Goal: Use online tool/utility: Use online tool/utility

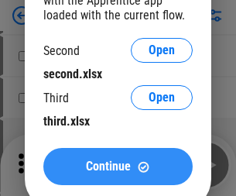
click at [118, 167] on span "Continue" at bounding box center [108, 166] width 45 height 12
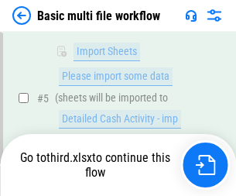
scroll to position [539, 0]
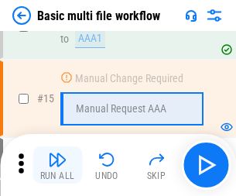
click at [57, 165] on img "button" at bounding box center [57, 159] width 19 height 19
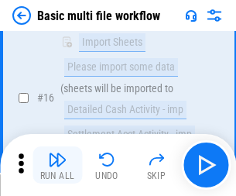
click at [57, 165] on img "button" at bounding box center [57, 159] width 19 height 19
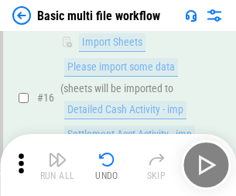
scroll to position [1032, 0]
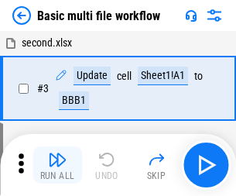
click at [57, 165] on img "button" at bounding box center [57, 159] width 19 height 19
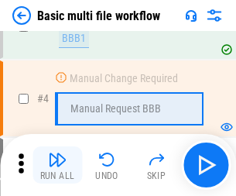
click at [57, 165] on img "button" at bounding box center [57, 159] width 19 height 19
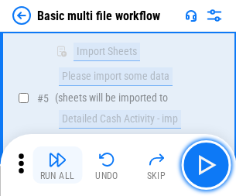
click at [57, 165] on img "button" at bounding box center [57, 159] width 19 height 19
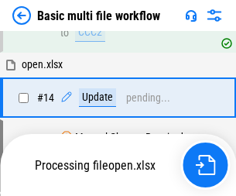
scroll to position [922, 0]
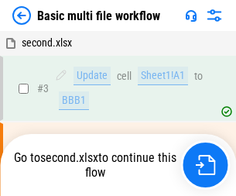
scroll to position [63, 0]
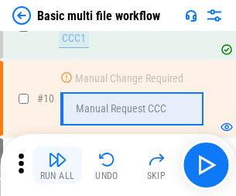
click at [57, 165] on img "button" at bounding box center [57, 159] width 19 height 19
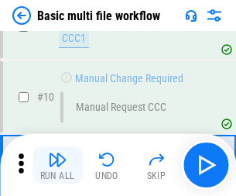
click at [57, 165] on img "button" at bounding box center [57, 159] width 19 height 19
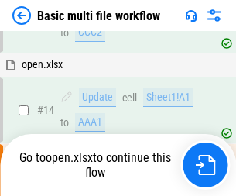
scroll to position [811, 0]
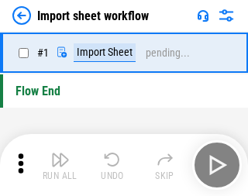
click at [57, 165] on img "button" at bounding box center [60, 159] width 19 height 19
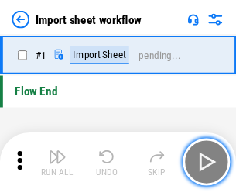
scroll to position [5, 0]
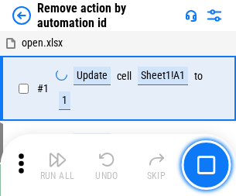
scroll to position [57, 0]
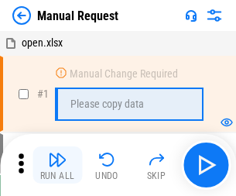
click at [57, 165] on img "button" at bounding box center [57, 159] width 19 height 19
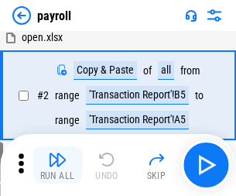
click at [57, 165] on img "button" at bounding box center [57, 159] width 19 height 19
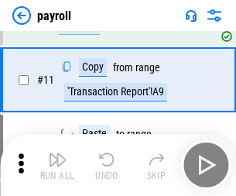
scroll to position [112, 0]
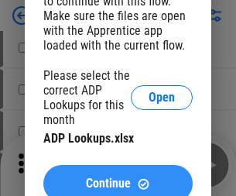
click at [118, 177] on span "Continue" at bounding box center [108, 183] width 45 height 12
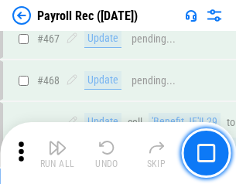
scroll to position [8260, 0]
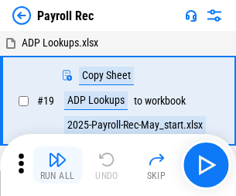
click at [57, 165] on img "button" at bounding box center [57, 159] width 19 height 19
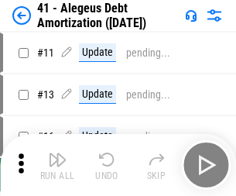
click at [57, 165] on img "button" at bounding box center [57, 159] width 19 height 19
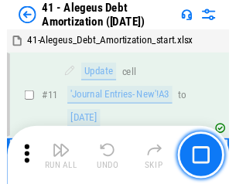
scroll to position [191, 0]
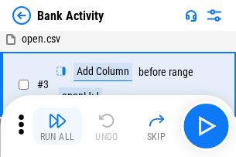
click at [57, 126] on img "button" at bounding box center [57, 121] width 19 height 19
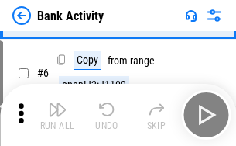
scroll to position [82, 0]
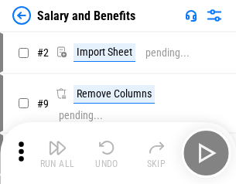
click at [57, 153] on img "button" at bounding box center [57, 148] width 19 height 19
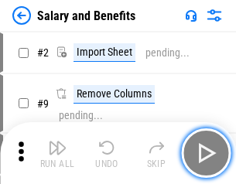
scroll to position [21, 0]
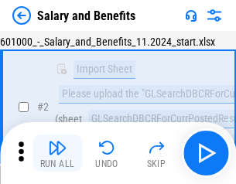
click at [57, 153] on img "button" at bounding box center [57, 148] width 19 height 19
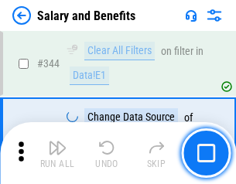
scroll to position [7257, 0]
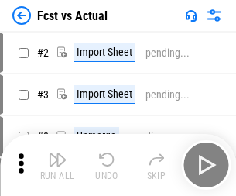
click at [57, 153] on img "button" at bounding box center [57, 159] width 19 height 19
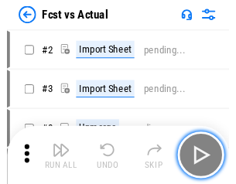
scroll to position [20, 0]
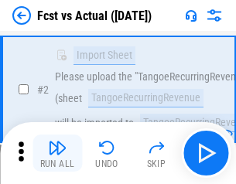
click at [57, 153] on img "button" at bounding box center [57, 148] width 19 height 19
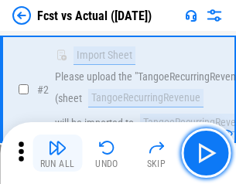
scroll to position [145, 0]
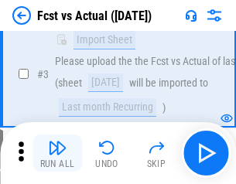
click at [57, 153] on img "button" at bounding box center [57, 148] width 19 height 19
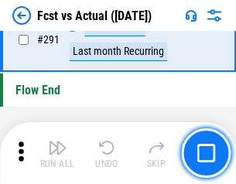
scroll to position [7335, 0]
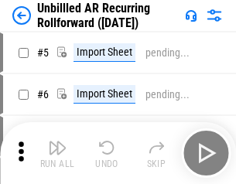
click at [57, 153] on img "button" at bounding box center [57, 148] width 19 height 19
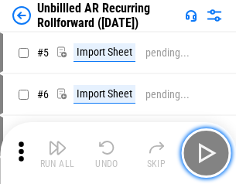
scroll to position [33, 0]
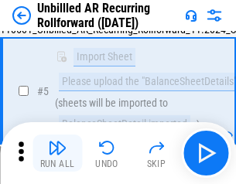
click at [57, 153] on img "button" at bounding box center [57, 148] width 19 height 19
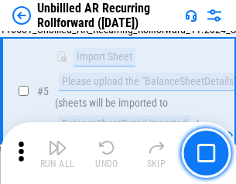
scroll to position [146, 0]
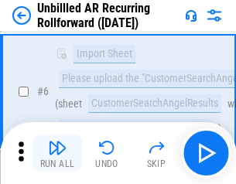
click at [57, 153] on img "button" at bounding box center [57, 148] width 19 height 19
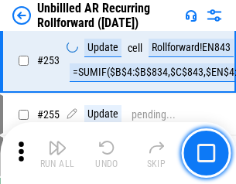
scroll to position [5265, 0]
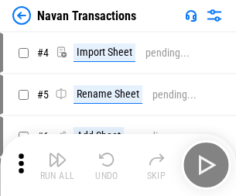
click at [57, 153] on img "button" at bounding box center [57, 159] width 19 height 19
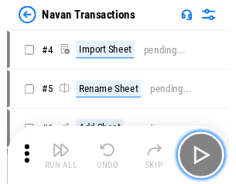
scroll to position [25, 0]
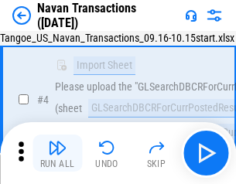
click at [57, 153] on img "button" at bounding box center [57, 148] width 19 height 19
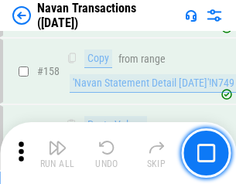
scroll to position [5025, 0]
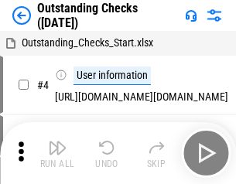
click at [57, 153] on img "button" at bounding box center [57, 148] width 19 height 19
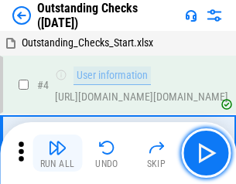
scroll to position [65, 0]
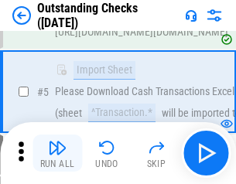
click at [57, 153] on img "button" at bounding box center [57, 148] width 19 height 19
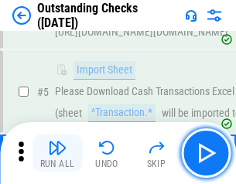
scroll to position [162, 0]
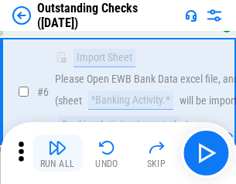
click at [57, 153] on img "button" at bounding box center [57, 148] width 19 height 19
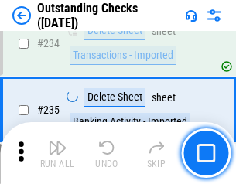
scroll to position [4707, 0]
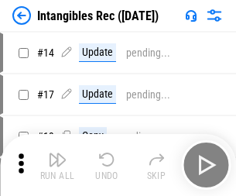
click at [57, 165] on img "button" at bounding box center [57, 159] width 19 height 19
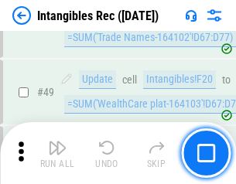
scroll to position [604, 0]
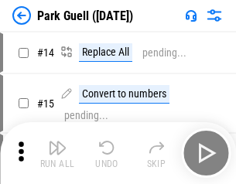
click at [57, 153] on img "button" at bounding box center [57, 148] width 19 height 19
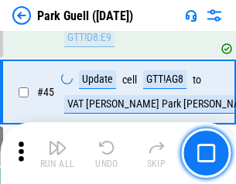
scroll to position [1938, 0]
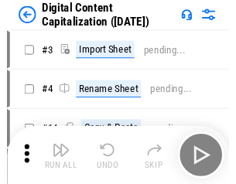
scroll to position [33, 0]
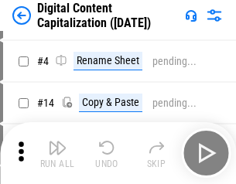
click at [57, 153] on img "button" at bounding box center [57, 148] width 19 height 19
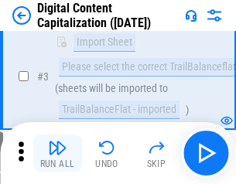
click at [57, 153] on img "button" at bounding box center [57, 148] width 19 height 19
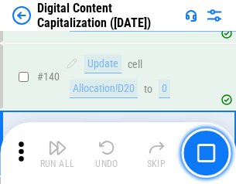
scroll to position [1632, 0]
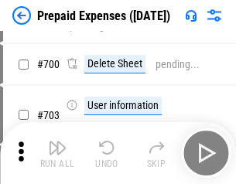
click at [57, 153] on img "button" at bounding box center [57, 148] width 19 height 19
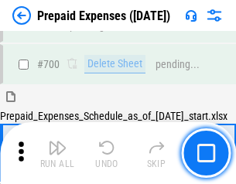
scroll to position [4170, 0]
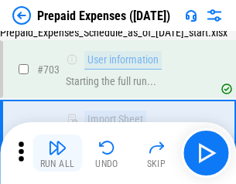
click at [57, 153] on img "button" at bounding box center [57, 148] width 19 height 19
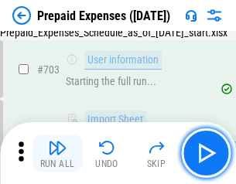
scroll to position [4262, 0]
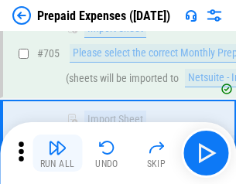
click at [57, 153] on img "button" at bounding box center [57, 148] width 19 height 19
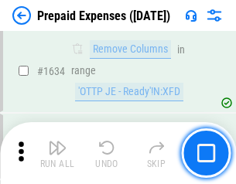
scroll to position [15091, 0]
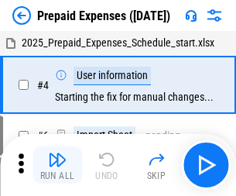
click at [57, 165] on img "button" at bounding box center [57, 159] width 19 height 19
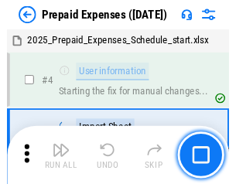
scroll to position [68, 0]
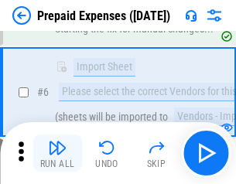
click at [57, 153] on img "button" at bounding box center [57, 148] width 19 height 19
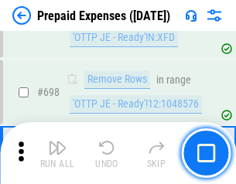
scroll to position [5397, 0]
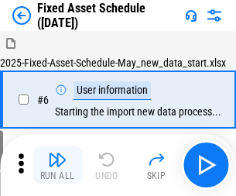
click at [57, 165] on img "button" at bounding box center [57, 159] width 19 height 19
click at [57, 153] on img "button" at bounding box center [57, 159] width 19 height 19
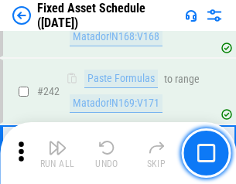
scroll to position [4801, 0]
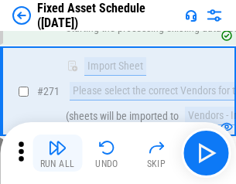
click at [57, 153] on img "button" at bounding box center [57, 148] width 19 height 19
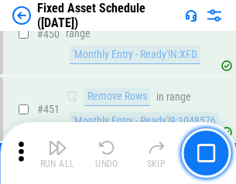
scroll to position [6929, 0]
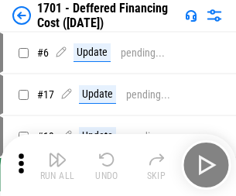
click at [57, 165] on img "button" at bounding box center [57, 159] width 19 height 19
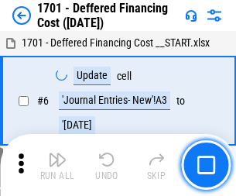
scroll to position [186, 0]
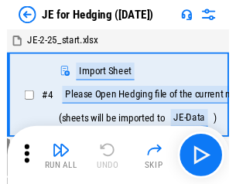
scroll to position [2, 0]
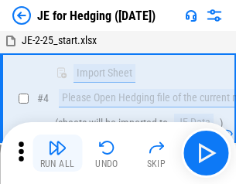
click at [57, 153] on img "button" at bounding box center [57, 148] width 19 height 19
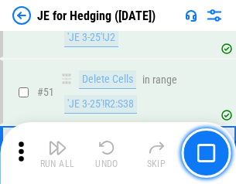
scroll to position [1004, 0]
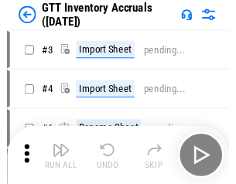
scroll to position [2, 0]
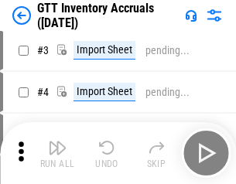
click at [57, 153] on img "button" at bounding box center [57, 148] width 19 height 19
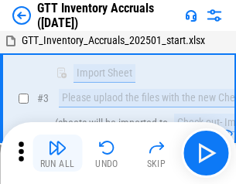
click at [57, 153] on img "button" at bounding box center [57, 148] width 19 height 19
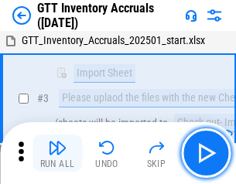
scroll to position [100, 0]
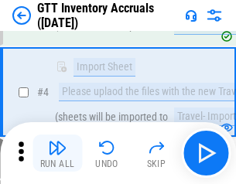
click at [57, 153] on img "button" at bounding box center [57, 148] width 19 height 19
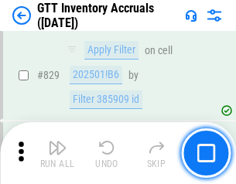
scroll to position [11765, 0]
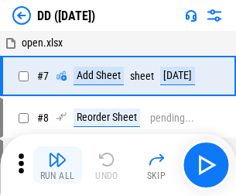
click at [57, 165] on img "button" at bounding box center [57, 159] width 19 height 19
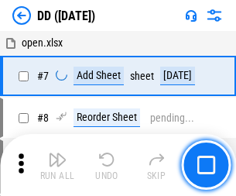
scroll to position [150, 0]
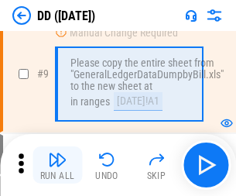
click at [57, 165] on img "button" at bounding box center [57, 159] width 19 height 19
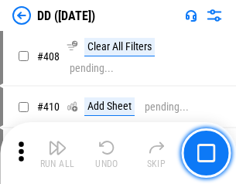
scroll to position [6935, 0]
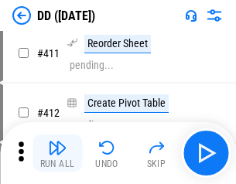
click at [57, 153] on img "button" at bounding box center [57, 148] width 19 height 19
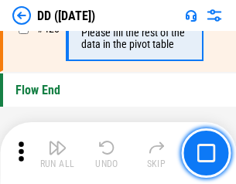
scroll to position [7418, 0]
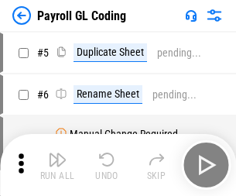
click at [57, 165] on img "button" at bounding box center [57, 159] width 19 height 19
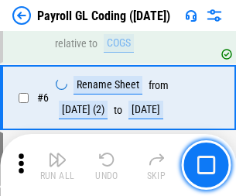
scroll to position [186, 0]
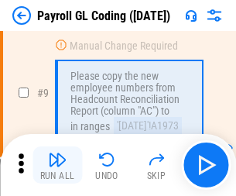
click at [57, 165] on img "button" at bounding box center [57, 159] width 19 height 19
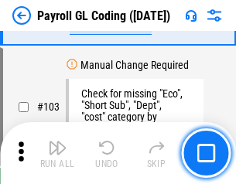
scroll to position [3636, 0]
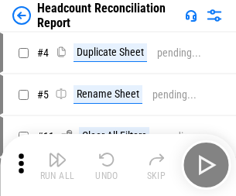
click at [57, 165] on img "button" at bounding box center [57, 159] width 19 height 19
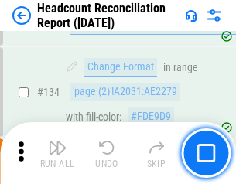
scroll to position [1863, 0]
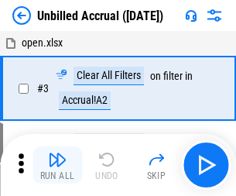
click at [57, 165] on img "button" at bounding box center [57, 159] width 19 height 19
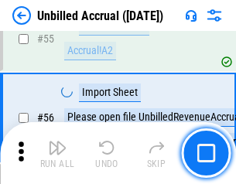
scroll to position [1618, 0]
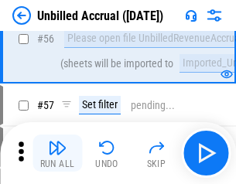
click at [57, 153] on img "button" at bounding box center [57, 148] width 19 height 19
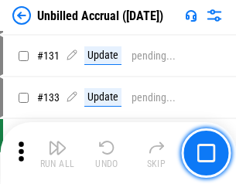
scroll to position [4617, 0]
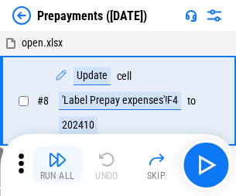
click at [57, 165] on img "button" at bounding box center [57, 159] width 19 height 19
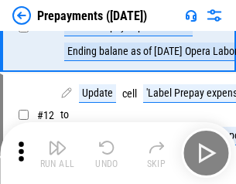
scroll to position [97, 0]
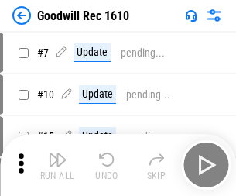
click at [57, 165] on img "button" at bounding box center [57, 159] width 19 height 19
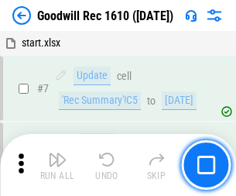
scroll to position [265, 0]
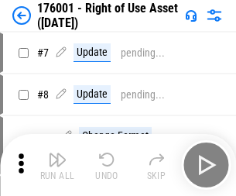
click at [57, 165] on img "button" at bounding box center [57, 159] width 19 height 19
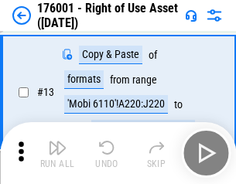
scroll to position [100, 0]
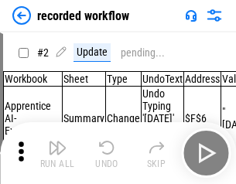
click at [57, 153] on img "button" at bounding box center [57, 148] width 19 height 19
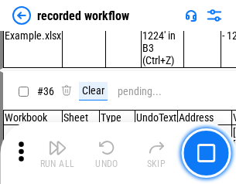
scroll to position [4845, 0]
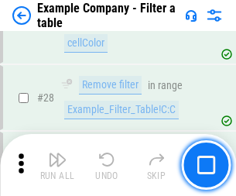
scroll to position [1418, 0]
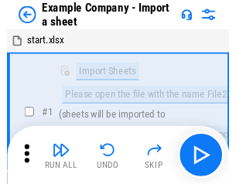
scroll to position [24, 0]
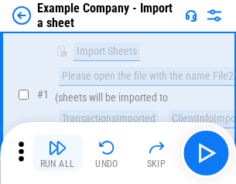
click at [57, 153] on img "button" at bounding box center [57, 148] width 19 height 19
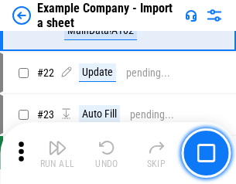
scroll to position [343, 0]
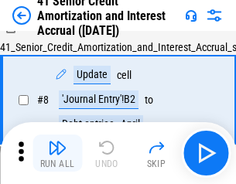
click at [57, 153] on img "button" at bounding box center [57, 148] width 19 height 19
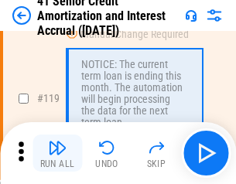
click at [57, 153] on img "button" at bounding box center [57, 148] width 19 height 19
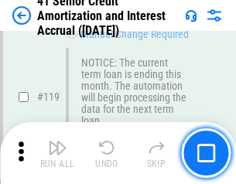
scroll to position [1462, 0]
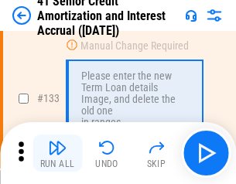
click at [57, 153] on img "button" at bounding box center [57, 148] width 19 height 19
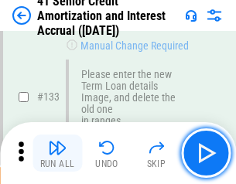
scroll to position [1620, 0]
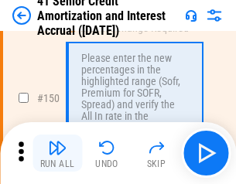
click at [57, 153] on img "button" at bounding box center [57, 148] width 19 height 19
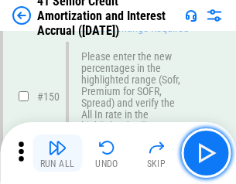
scroll to position [1783, 0]
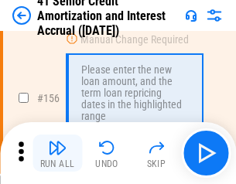
click at [57, 153] on img "button" at bounding box center [57, 148] width 19 height 19
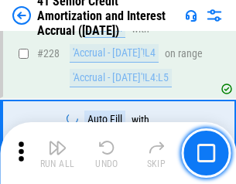
scroll to position [3471, 0]
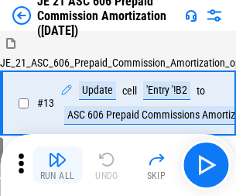
click at [57, 153] on img "button" at bounding box center [57, 159] width 19 height 19
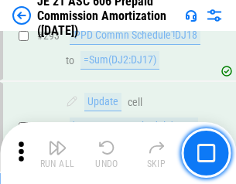
scroll to position [2852, 0]
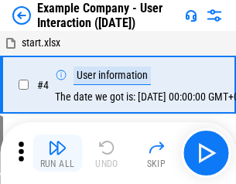
click at [57, 153] on img "button" at bounding box center [57, 148] width 19 height 19
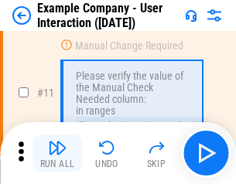
click at [57, 153] on img "button" at bounding box center [57, 148] width 19 height 19
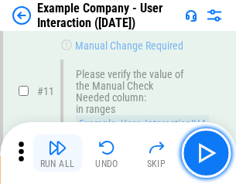
scroll to position [336, 0]
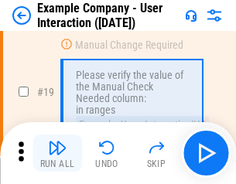
click at [57, 153] on img "button" at bounding box center [57, 148] width 19 height 19
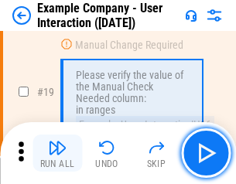
click at [57, 153] on img "button" at bounding box center [57, 148] width 19 height 19
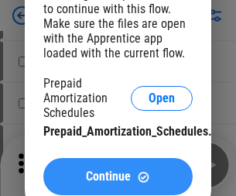
click at [118, 177] on span "Continue" at bounding box center [108, 177] width 45 height 12
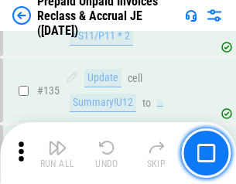
scroll to position [2009, 0]
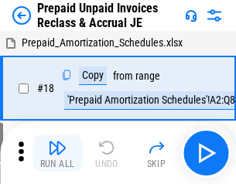
click at [57, 153] on img "button" at bounding box center [57, 148] width 19 height 19
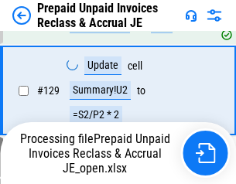
scroll to position [1107, 0]
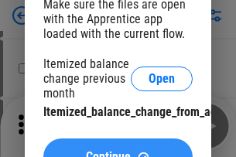
click at [118, 151] on span "Continue" at bounding box center [108, 157] width 45 height 12
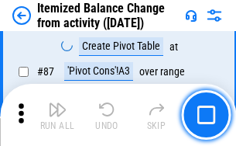
scroll to position [1515, 0]
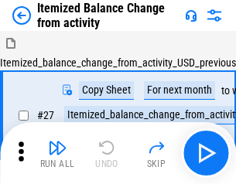
scroll to position [24, 0]
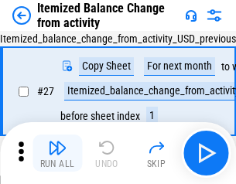
click at [57, 153] on img "button" at bounding box center [57, 148] width 19 height 19
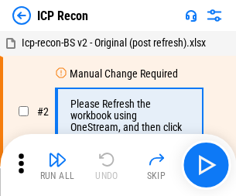
scroll to position [7, 0]
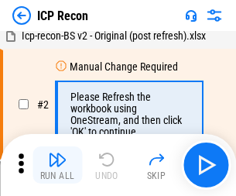
click at [57, 165] on img "button" at bounding box center [57, 159] width 19 height 19
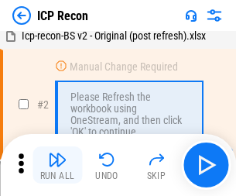
click at [57, 165] on img "button" at bounding box center [57, 159] width 19 height 19
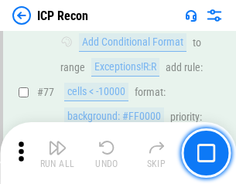
scroll to position [1393, 0]
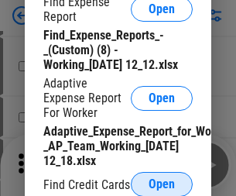
click at [162, 184] on span "Open" at bounding box center [162, 184] width 26 height 12
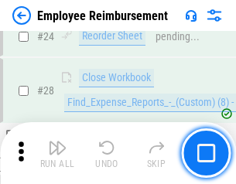
scroll to position [725, 0]
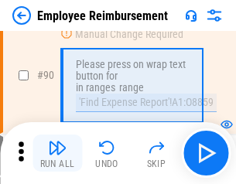
click at [57, 153] on img "button" at bounding box center [57, 148] width 19 height 19
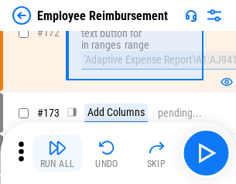
click at [57, 153] on img "button" at bounding box center [57, 148] width 19 height 19
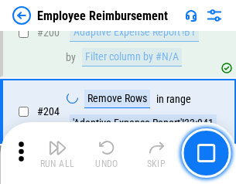
scroll to position [3922, 0]
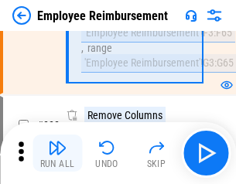
click at [57, 153] on img "button" at bounding box center [57, 148] width 19 height 19
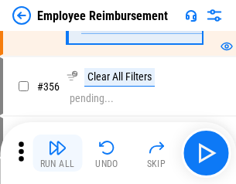
click at [57, 153] on img "button" at bounding box center [57, 148] width 19 height 19
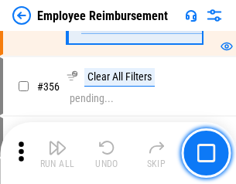
scroll to position [8257, 0]
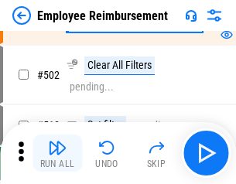
click at [57, 153] on img "button" at bounding box center [57, 148] width 19 height 19
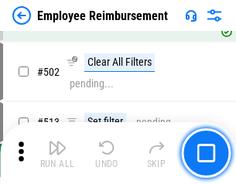
scroll to position [9851, 0]
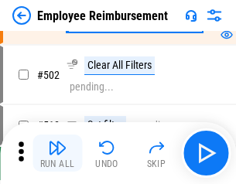
click at [57, 153] on img "button" at bounding box center [57, 148] width 19 height 19
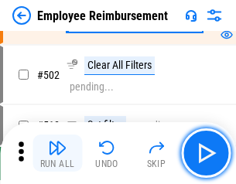
click at [57, 153] on img "button" at bounding box center [57, 148] width 19 height 19
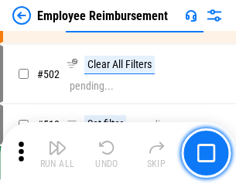
click at [57, 153] on img "button" at bounding box center [57, 148] width 19 height 19
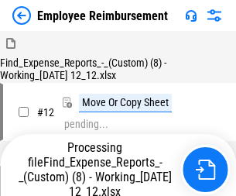
scroll to position [53, 0]
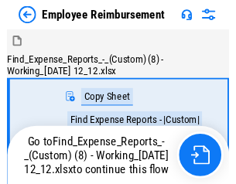
scroll to position [53, 0]
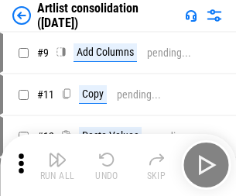
click at [57, 165] on img "button" at bounding box center [57, 159] width 19 height 19
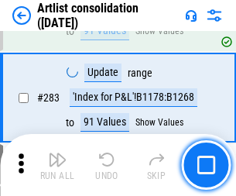
scroll to position [6410, 0]
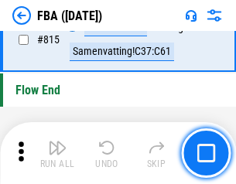
scroll to position [13875, 0]
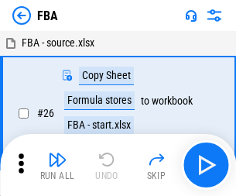
scroll to position [16, 0]
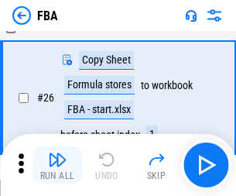
click at [57, 165] on img "button" at bounding box center [57, 159] width 19 height 19
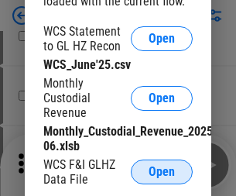
click at [162, 172] on span "Open" at bounding box center [162, 172] width 26 height 12
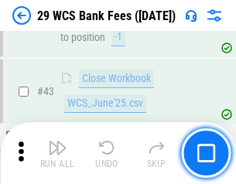
scroll to position [633, 0]
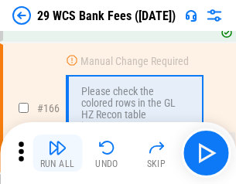
click at [57, 153] on img "button" at bounding box center [57, 148] width 19 height 19
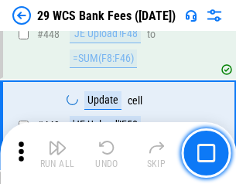
scroll to position [7505, 0]
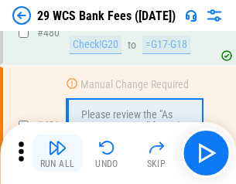
click at [57, 153] on img "button" at bounding box center [57, 148] width 19 height 19
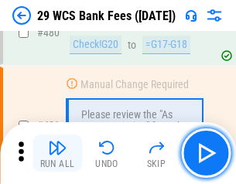
scroll to position [7992, 0]
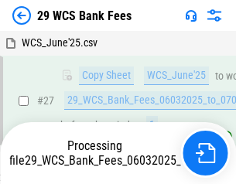
scroll to position [309, 0]
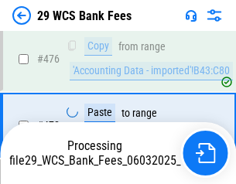
scroll to position [7974, 0]
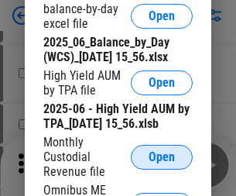
click at [162, 164] on span "Open" at bounding box center [162, 157] width 26 height 12
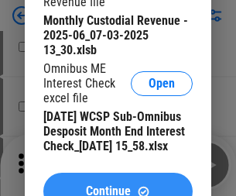
click at [118, 185] on span "Continue" at bounding box center [108, 191] width 45 height 12
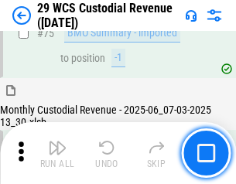
scroll to position [1619, 0]
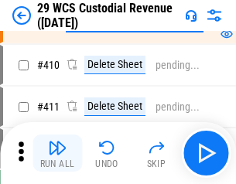
click at [57, 153] on img "button" at bounding box center [57, 148] width 19 height 19
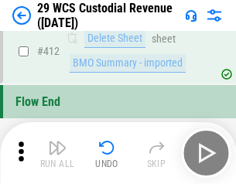
scroll to position [7402, 0]
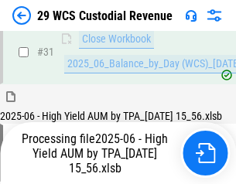
scroll to position [796, 0]
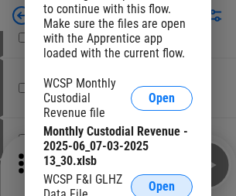
click at [162, 184] on span "Open" at bounding box center [162, 187] width 26 height 12
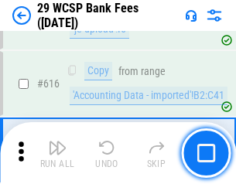
scroll to position [8279, 0]
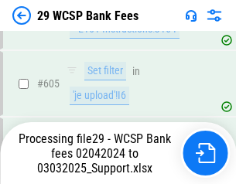
scroll to position [8261, 0]
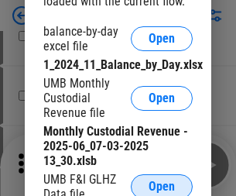
click at [162, 184] on span "Open" at bounding box center [162, 187] width 26 height 12
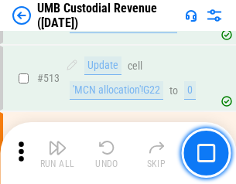
scroll to position [7497, 0]
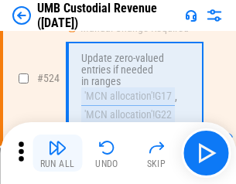
click at [57, 153] on img "button" at bounding box center [57, 148] width 19 height 19
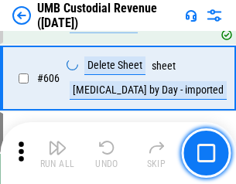
scroll to position [8947, 0]
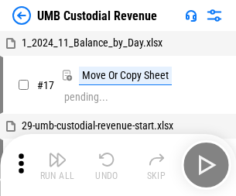
scroll to position [12, 0]
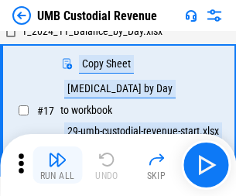
click at [57, 165] on img "button" at bounding box center [57, 159] width 19 height 19
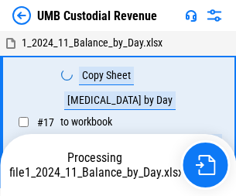
scroll to position [12, 0]
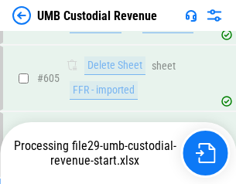
scroll to position [8911, 0]
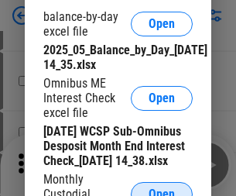
click at [162, 188] on span "Open" at bounding box center [162, 194] width 26 height 12
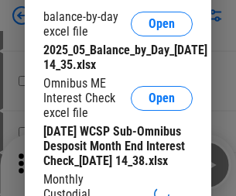
scroll to position [295, 0]
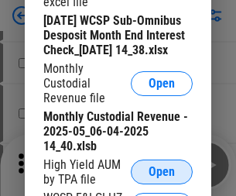
click at [162, 178] on span "Open" at bounding box center [162, 172] width 26 height 12
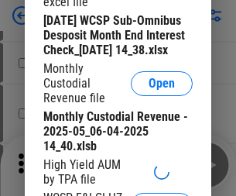
scroll to position [298, 0]
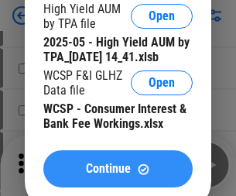
click at [118, 175] on span "Continue" at bounding box center [108, 169] width 45 height 12
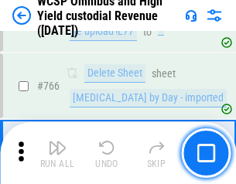
scroll to position [12629, 0]
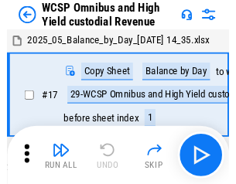
scroll to position [9, 0]
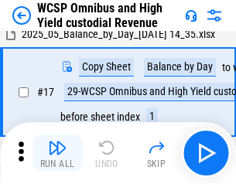
click at [57, 153] on img "button" at bounding box center [57, 148] width 19 height 19
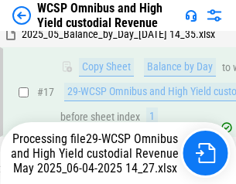
scroll to position [322, 0]
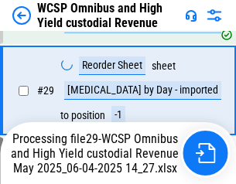
scroll to position [322, 0]
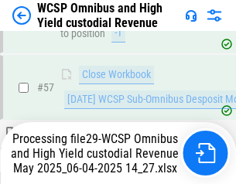
scroll to position [1590, 0]
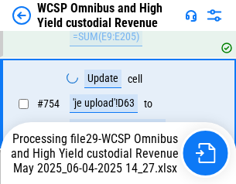
scroll to position [12594, 0]
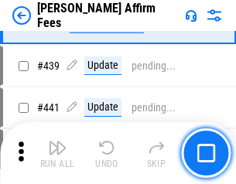
scroll to position [3565, 0]
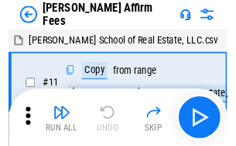
scroll to position [16, 0]
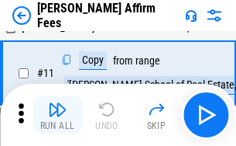
click at [57, 115] on img "button" at bounding box center [57, 109] width 19 height 19
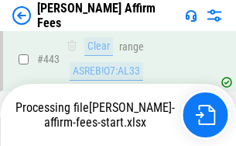
scroll to position [4065, 0]
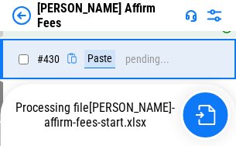
scroll to position [3584, 0]
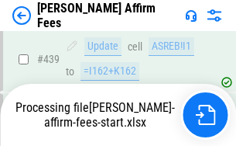
scroll to position [4065, 0]
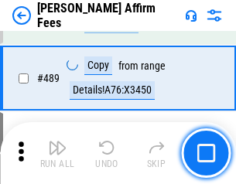
scroll to position [4046, 0]
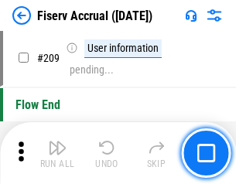
scroll to position [4814, 0]
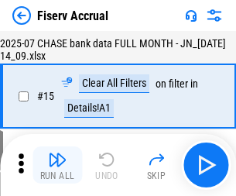
click at [57, 165] on img "button" at bounding box center [57, 159] width 19 height 19
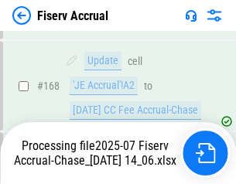
scroll to position [4078, 0]
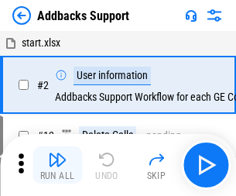
click at [57, 153] on img "button" at bounding box center [57, 159] width 19 height 19
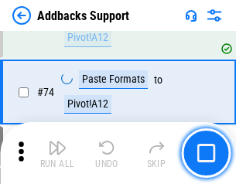
scroll to position [1128, 0]
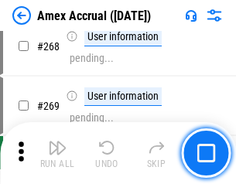
scroll to position [4539, 0]
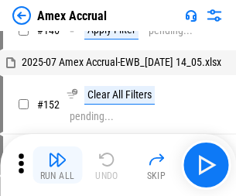
click at [57, 165] on img "button" at bounding box center [57, 159] width 19 height 19
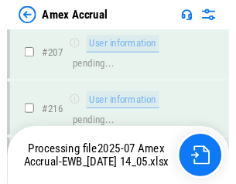
scroll to position [3636, 0]
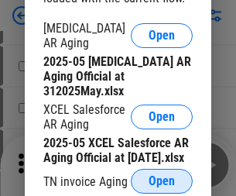
click at [162, 177] on span "Open" at bounding box center [162, 181] width 26 height 12
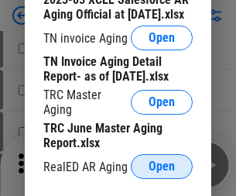
click at [162, 162] on span "Open" at bounding box center [162, 166] width 26 height 12
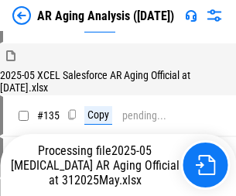
scroll to position [591, 0]
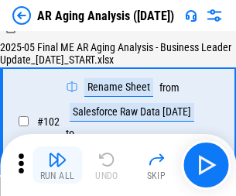
click at [57, 165] on img "button" at bounding box center [57, 159] width 19 height 19
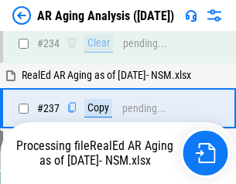
scroll to position [2403, 0]
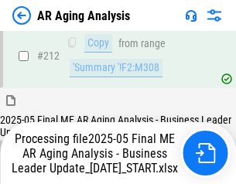
scroll to position [2385, 0]
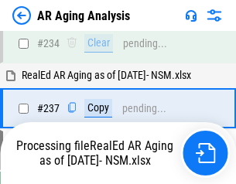
scroll to position [2449, 0]
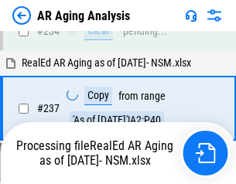
scroll to position [2449, 0]
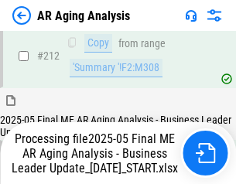
scroll to position [2385, 0]
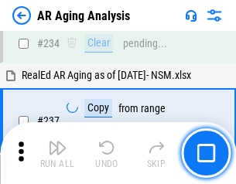
scroll to position [2385, 0]
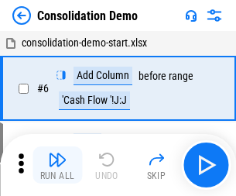
click at [57, 165] on img "button" at bounding box center [57, 159] width 19 height 19
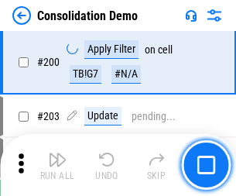
scroll to position [4860, 0]
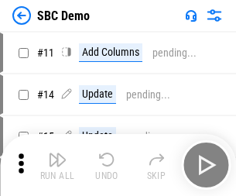
click at [57, 165] on img "button" at bounding box center [57, 159] width 19 height 19
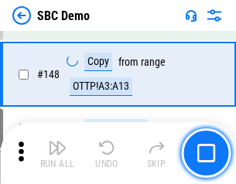
scroll to position [2730, 0]
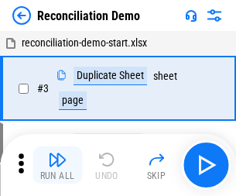
click at [57, 165] on img "button" at bounding box center [57, 159] width 19 height 19
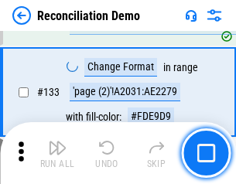
scroll to position [1841, 0]
